Goal: Information Seeking & Learning: Understand process/instructions

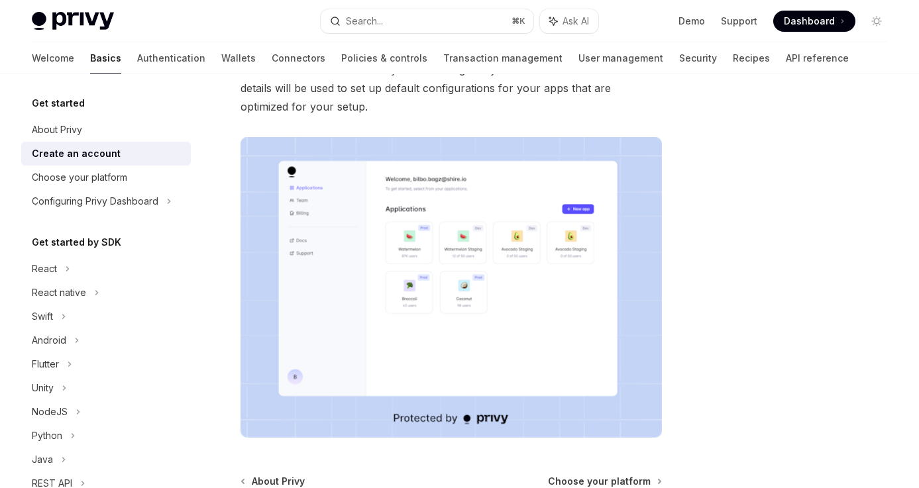
scroll to position [322, 0]
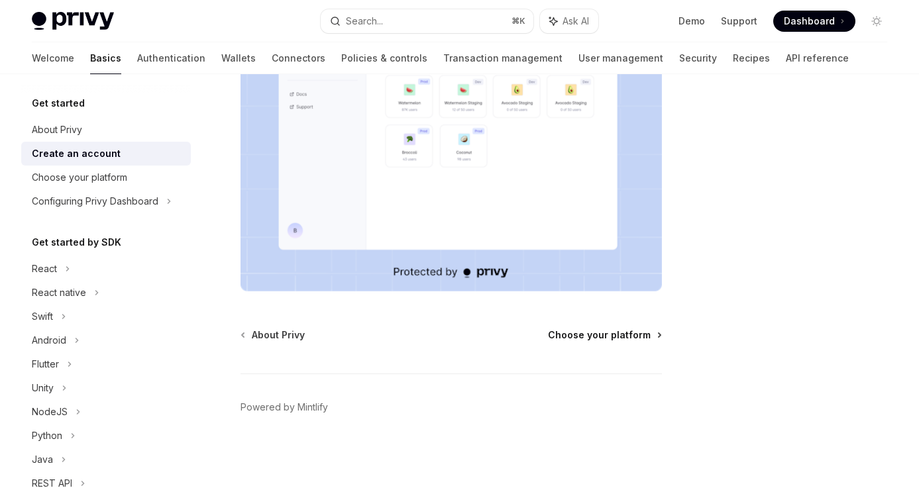
click at [573, 340] on span "Choose your platform" at bounding box center [599, 335] width 103 height 13
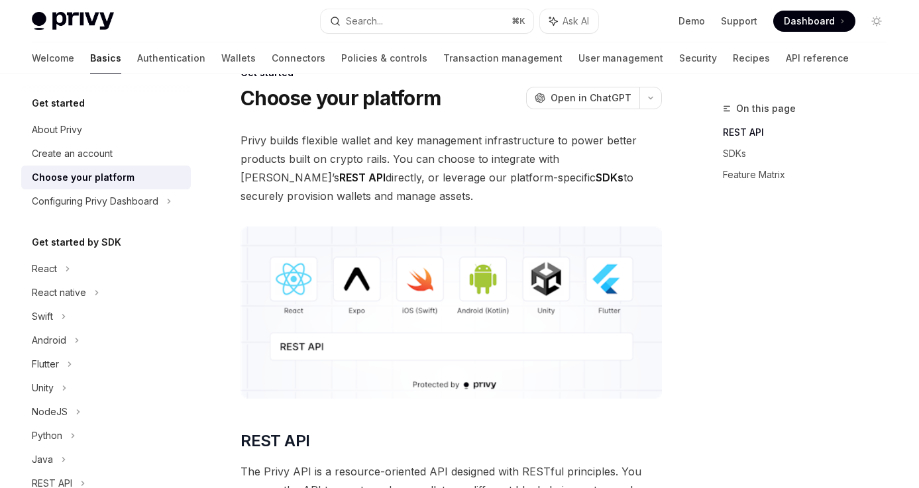
scroll to position [40, 0]
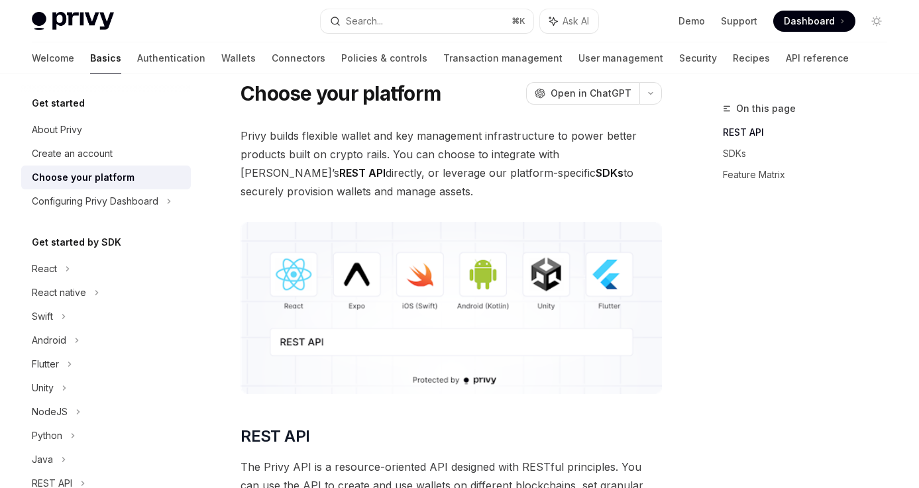
click at [291, 283] on img at bounding box center [450, 308] width 421 height 172
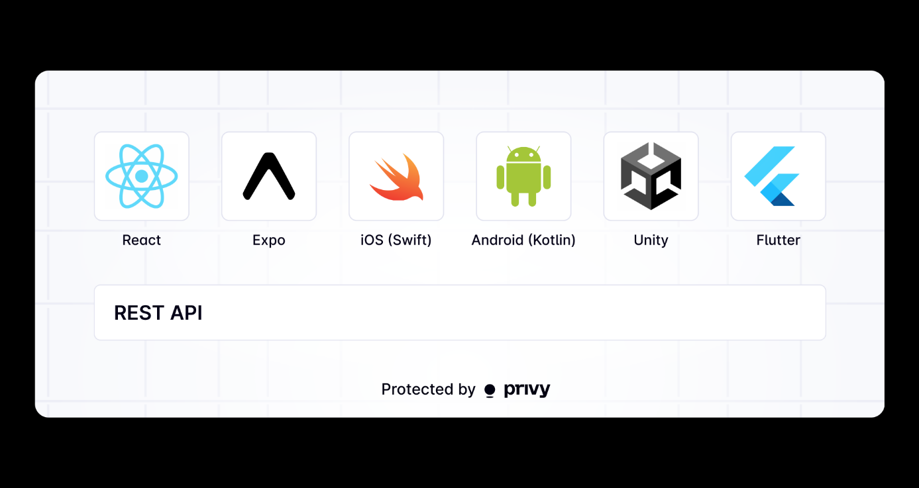
click at [358, 446] on div at bounding box center [459, 244] width 919 height 488
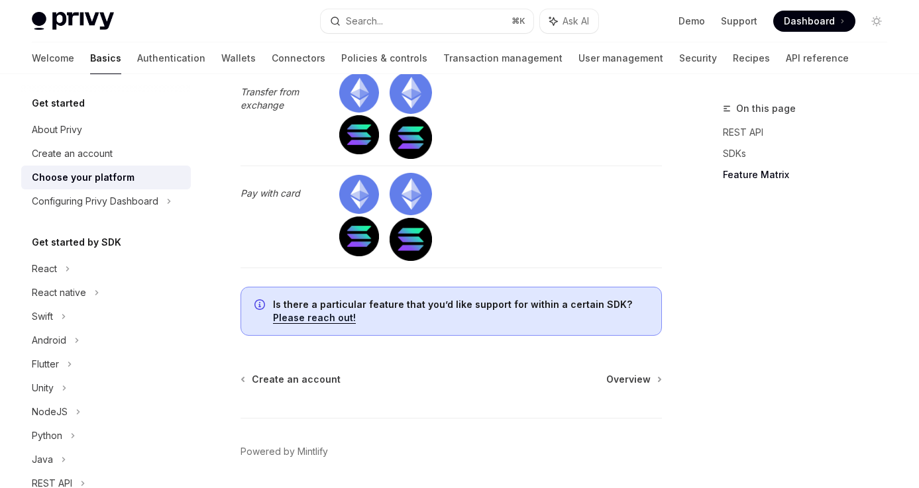
scroll to position [4187, 0]
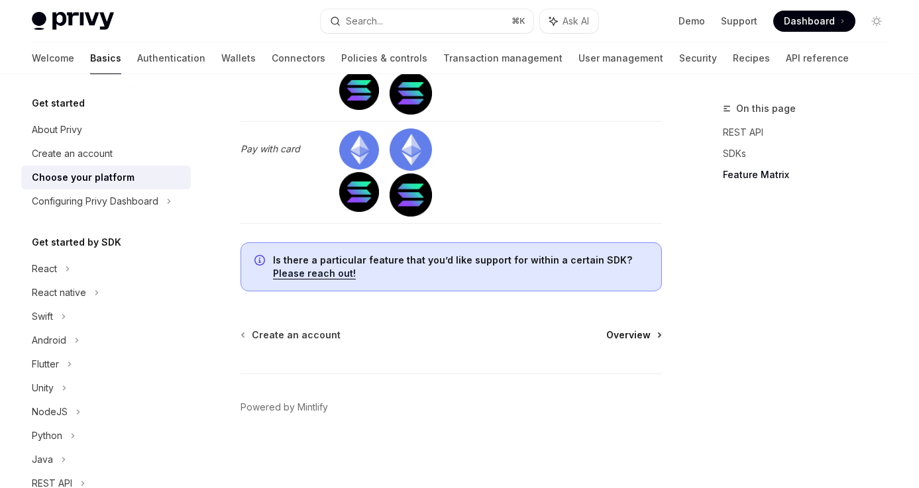
click at [624, 331] on span "Overview" at bounding box center [628, 335] width 44 height 13
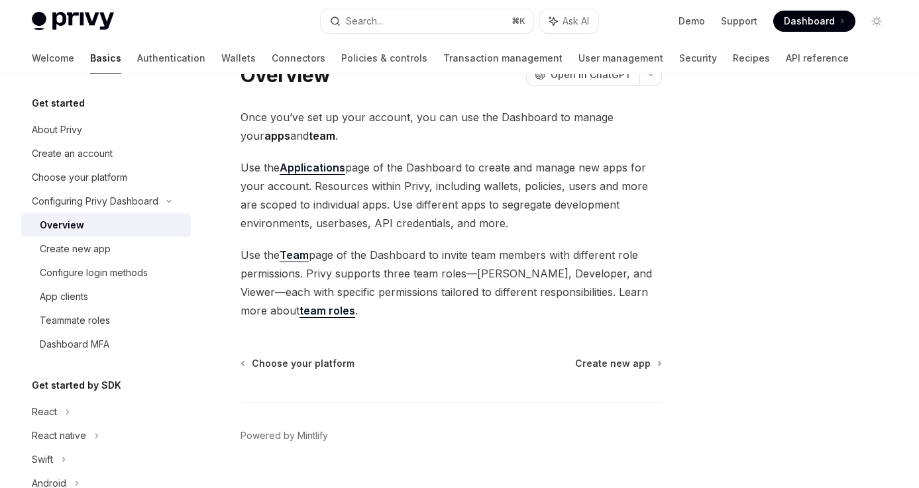
scroll to position [87, 0]
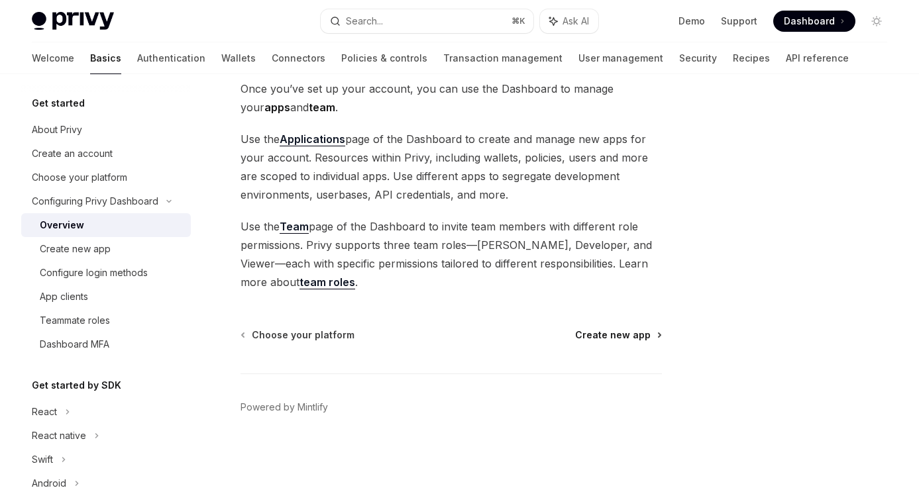
click at [625, 339] on span "Create new app" at bounding box center [613, 335] width 76 height 13
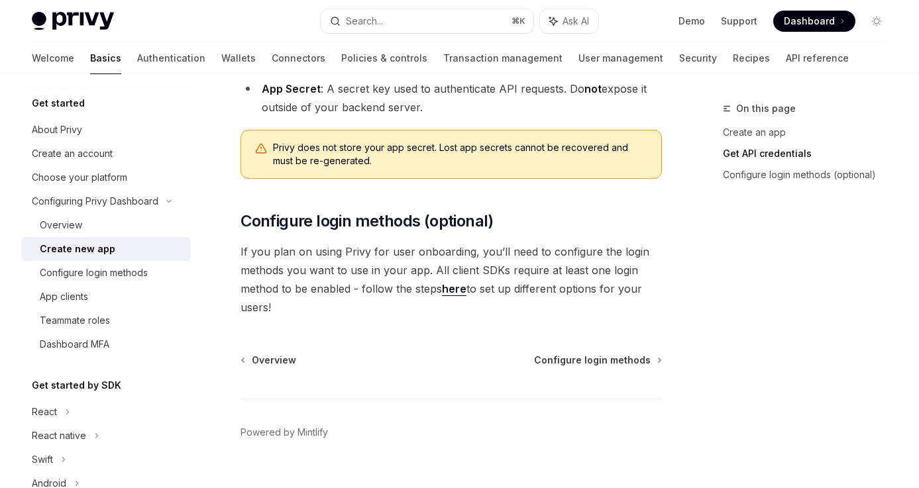
scroll to position [458, 0]
click at [565, 359] on span "Configure login methods" at bounding box center [592, 358] width 117 height 13
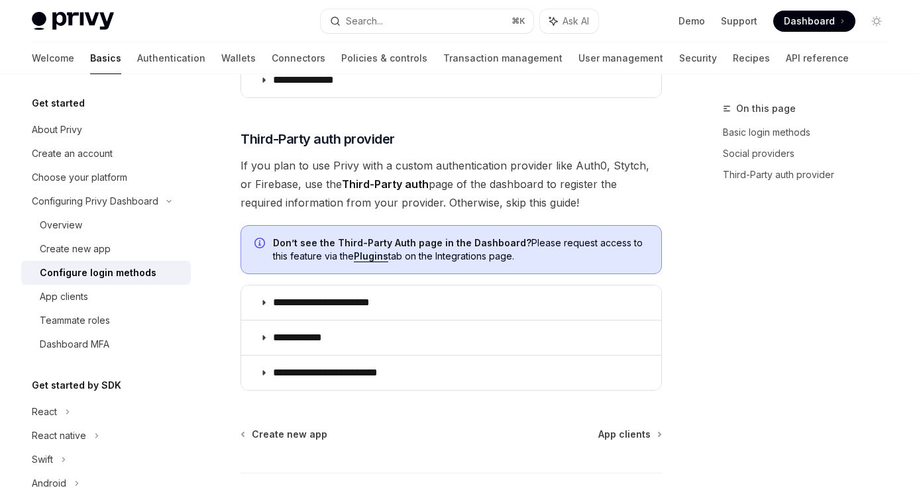
scroll to position [800, 0]
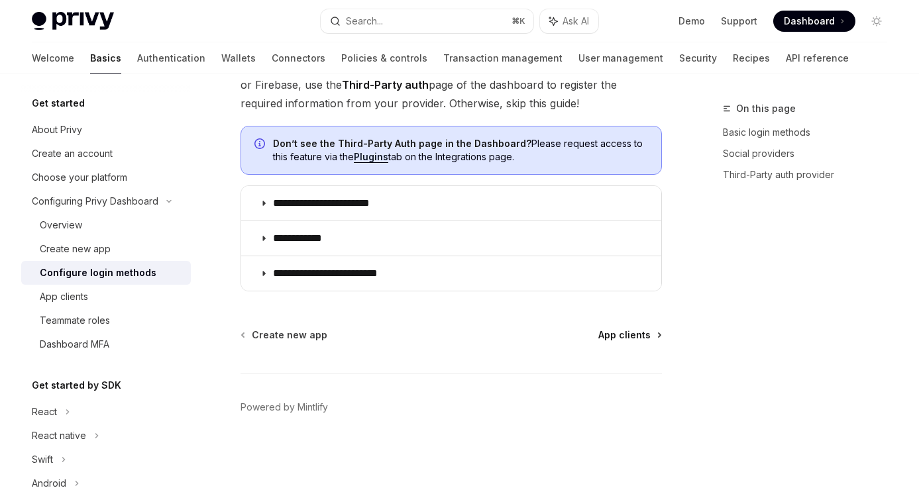
click at [621, 337] on span "App clients" at bounding box center [624, 335] width 52 height 13
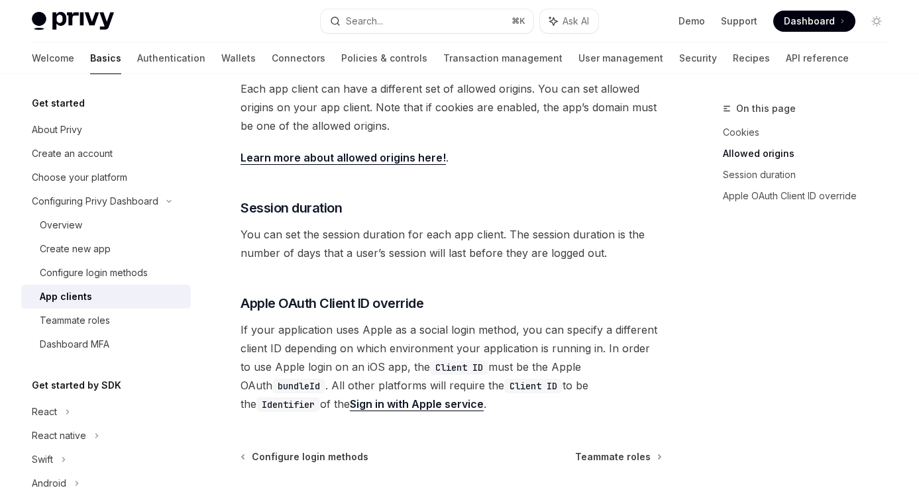
scroll to position [590, 0]
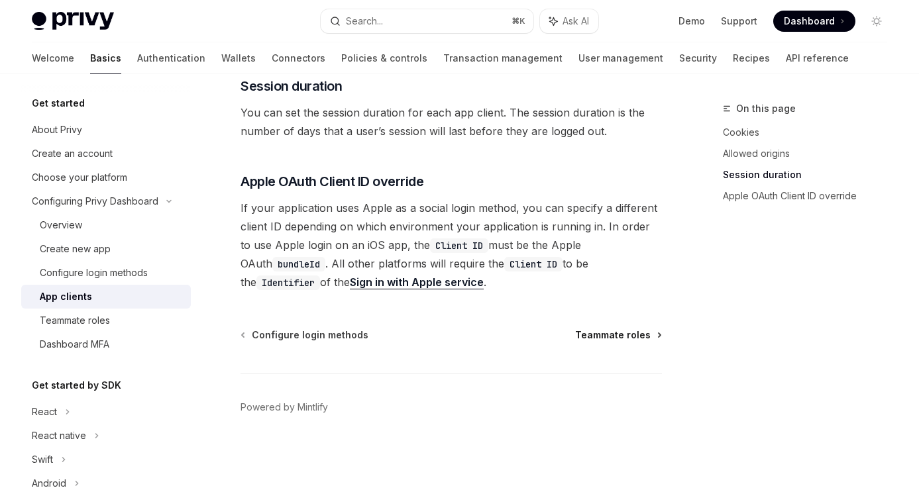
click at [629, 336] on span "Teammate roles" at bounding box center [613, 335] width 76 height 13
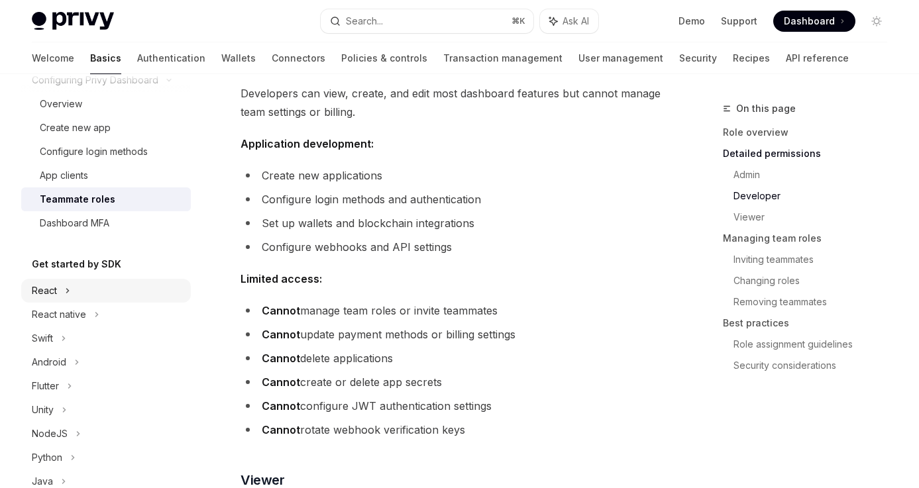
scroll to position [130, 0]
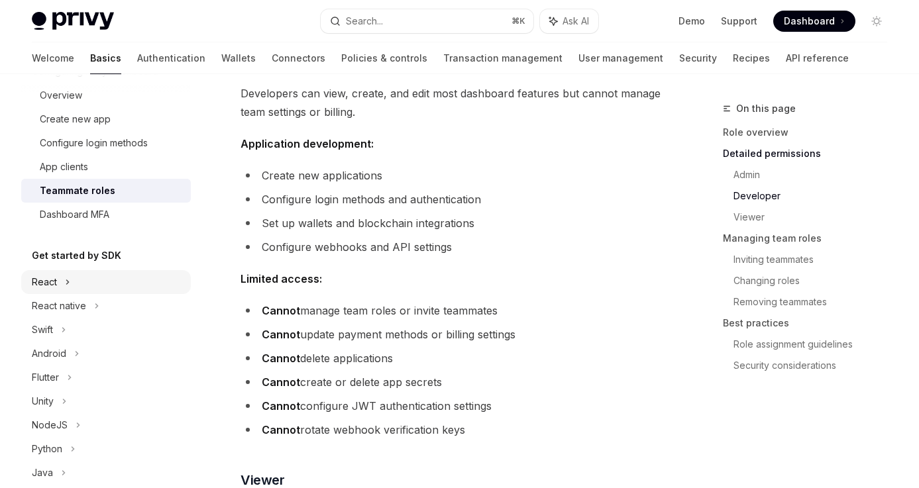
click at [67, 285] on icon at bounding box center [67, 282] width 5 height 16
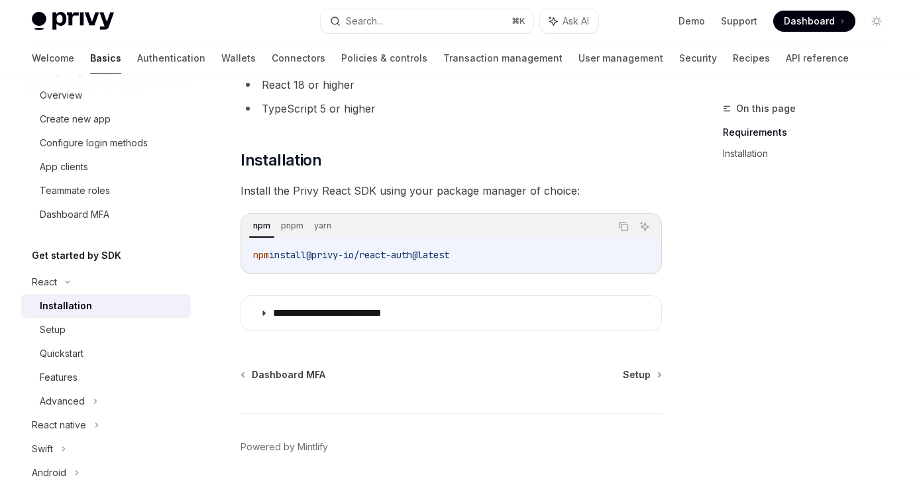
scroll to position [163, 0]
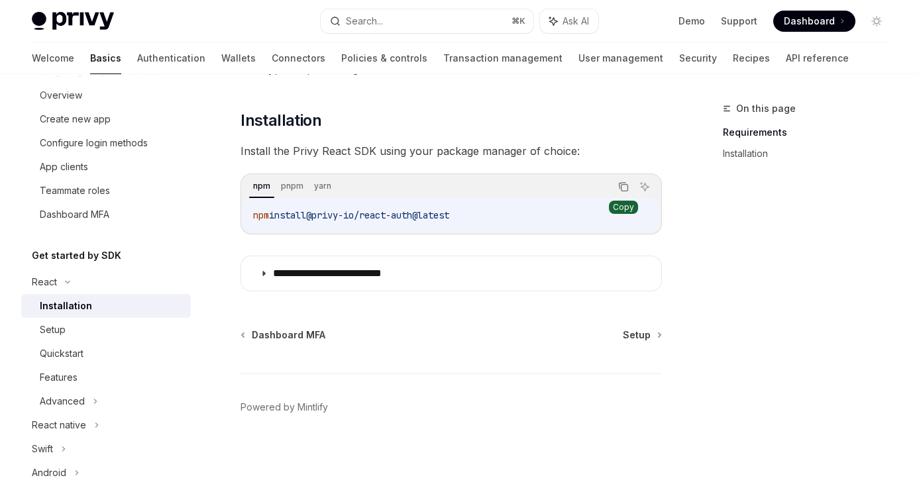
click at [620, 185] on icon "Copy the contents from the code block" at bounding box center [623, 187] width 11 height 11
click at [634, 334] on span "Setup" at bounding box center [637, 335] width 28 height 13
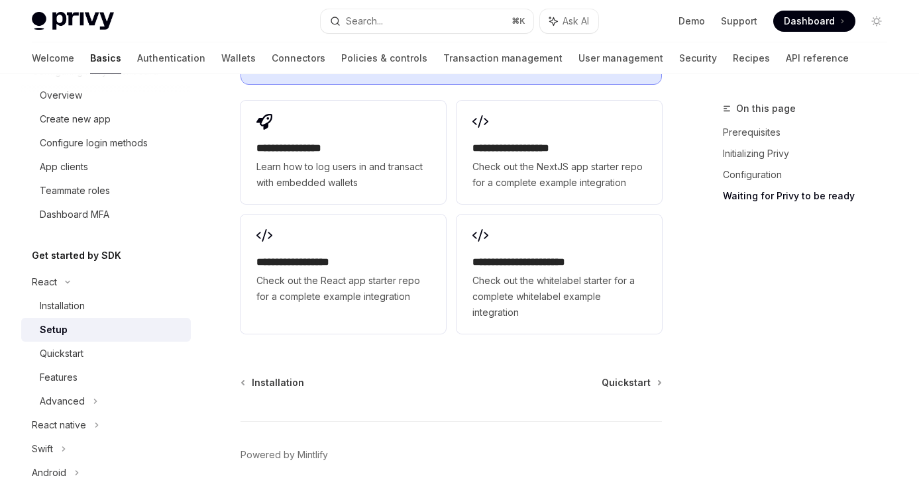
scroll to position [1874, 0]
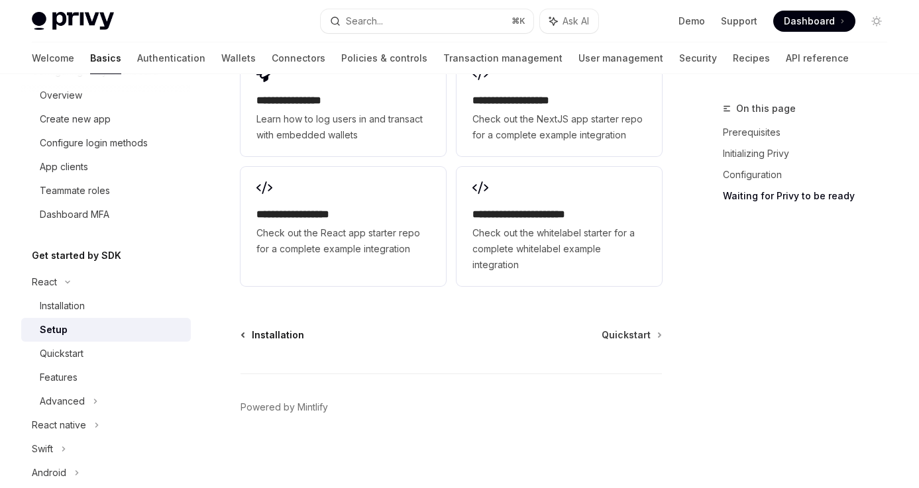
click at [278, 341] on span "Installation" at bounding box center [278, 335] width 52 height 13
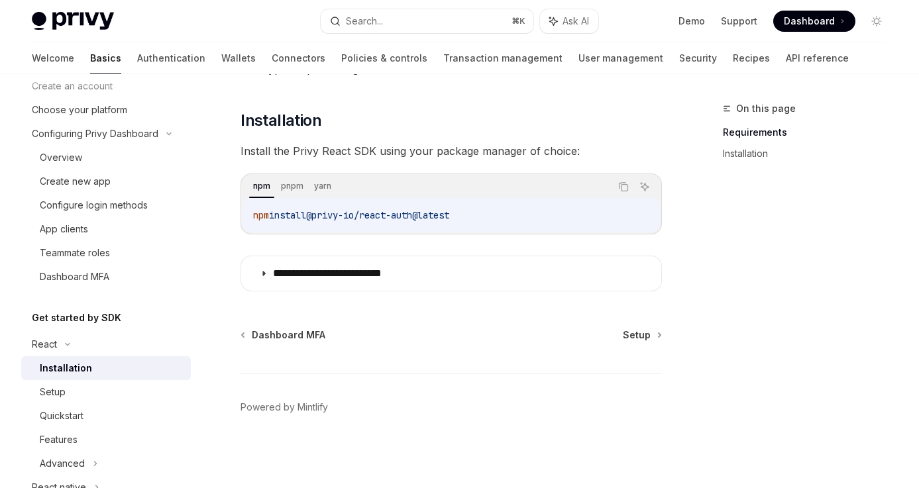
scroll to position [63, 0]
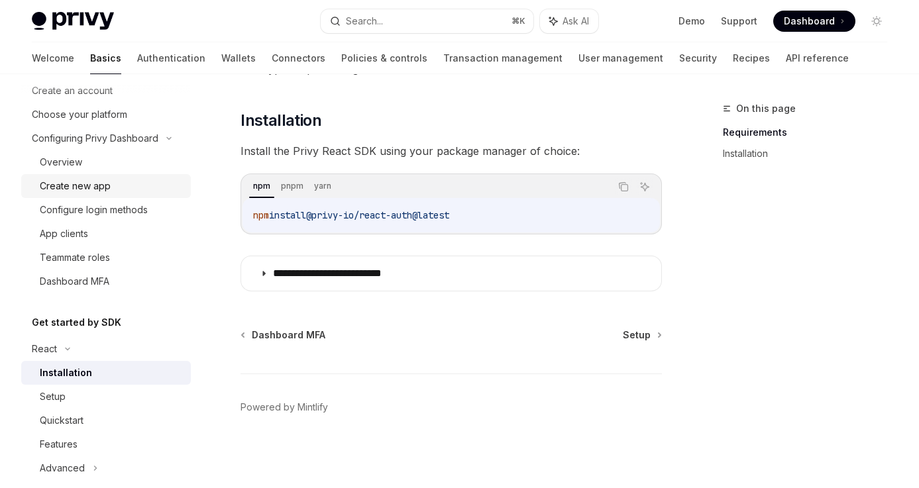
click at [104, 184] on div "Create new app" at bounding box center [75, 186] width 71 height 16
type textarea "*"
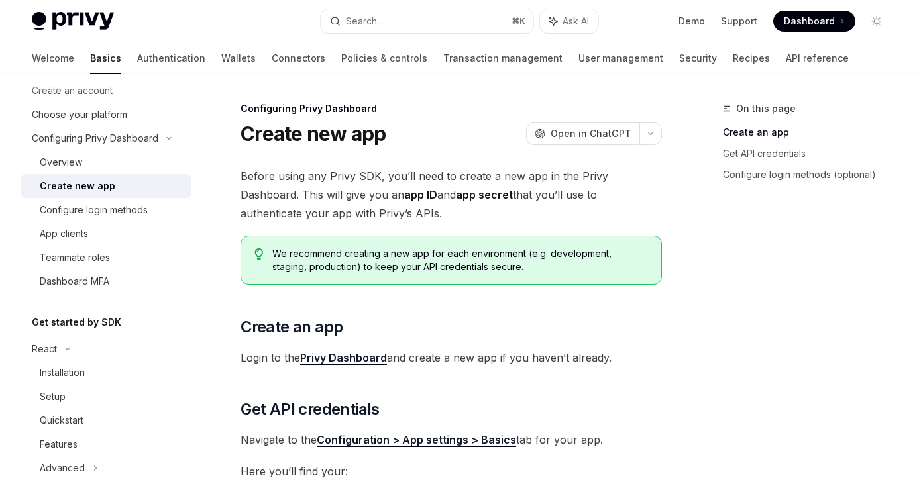
click at [325, 360] on link "Privy Dashboard" at bounding box center [343, 358] width 87 height 14
